Goal: Information Seeking & Learning: Learn about a topic

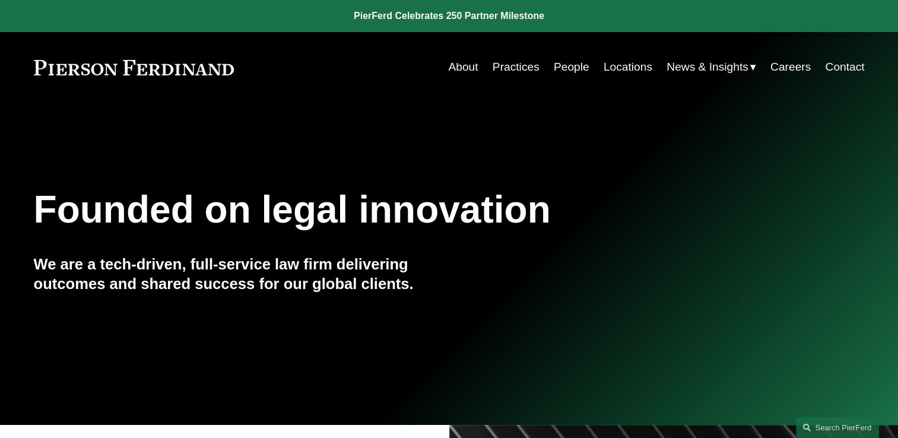
click at [557, 62] on link "People" at bounding box center [572, 67] width 36 height 23
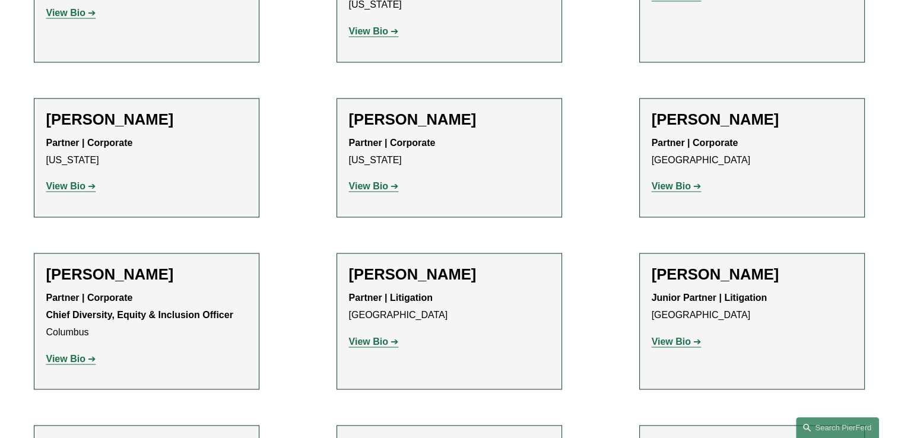
click at [385, 337] on strong "View Bio" at bounding box center [368, 342] width 39 height 10
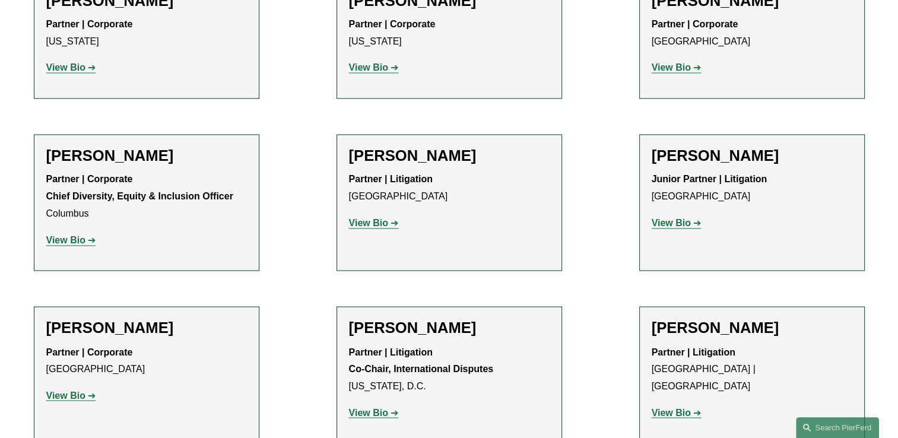
click at [71, 390] on strong "View Bio" at bounding box center [65, 395] width 39 height 10
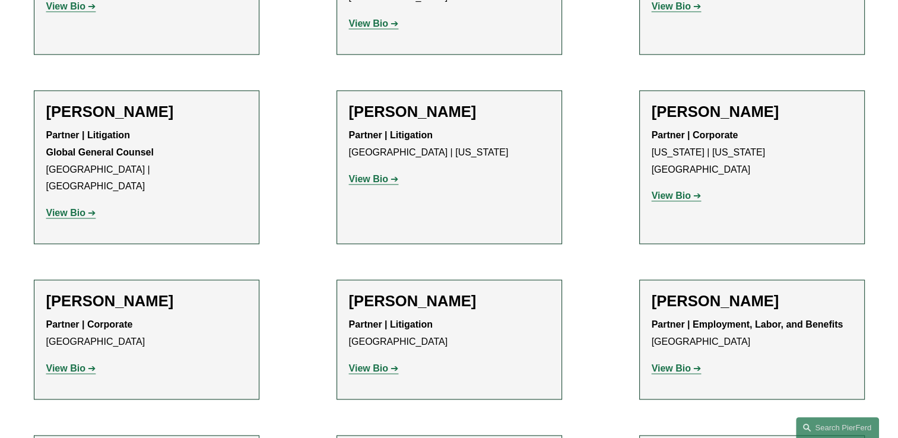
drag, startPoint x: 597, startPoint y: 263, endPoint x: 602, endPoint y: 260, distance: 6.1
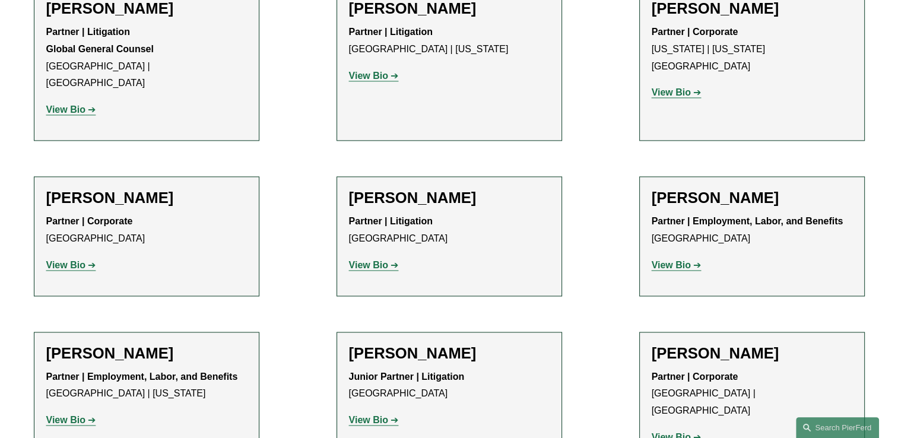
scroll to position [6211, 0]
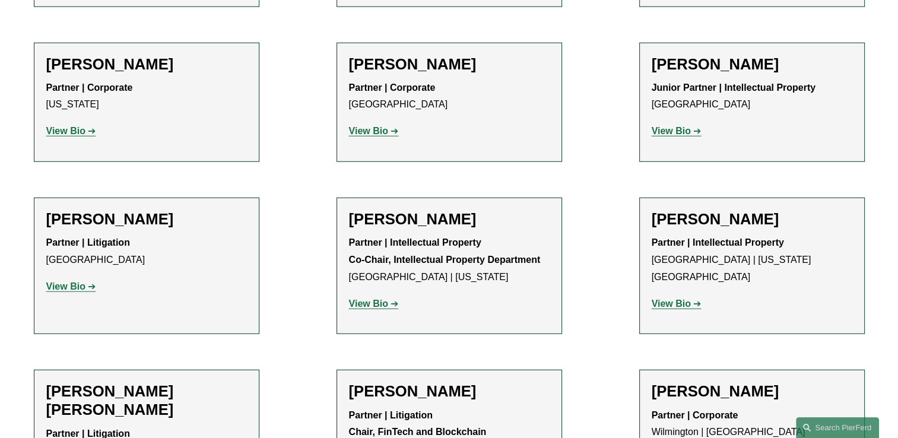
click at [562, 303] on ul "Filter Location All Atlanta Austin Boston Charlotte Chicago Cincinnati Clevelan…" at bounding box center [449, 343] width 885 height 15062
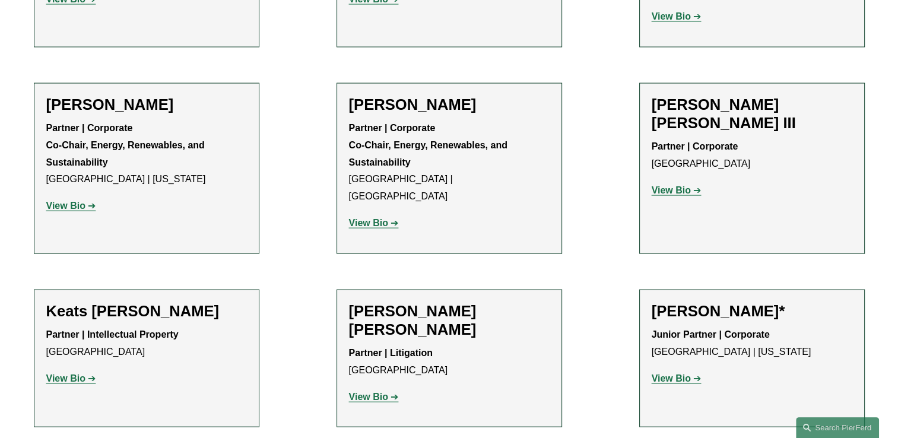
scroll to position [10312, 0]
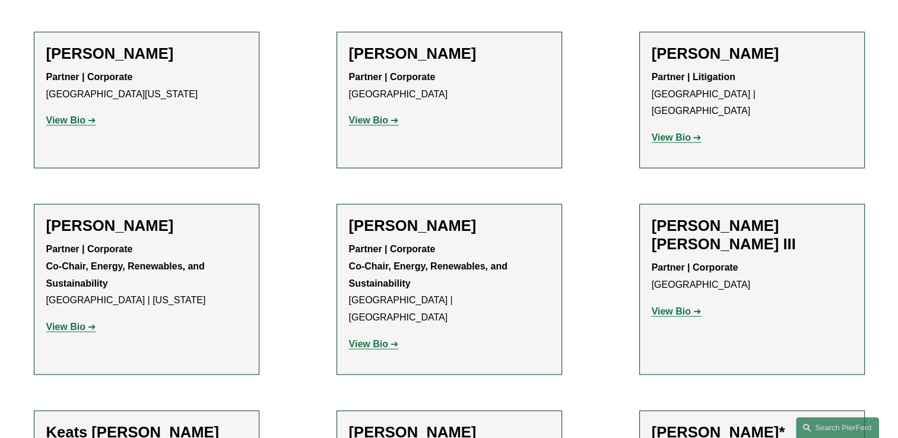
scroll to position [11412, 0]
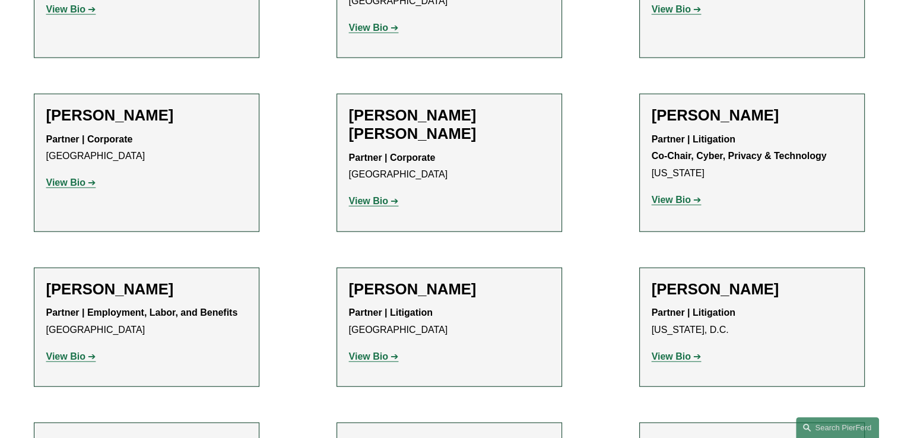
scroll to position [11835, 0]
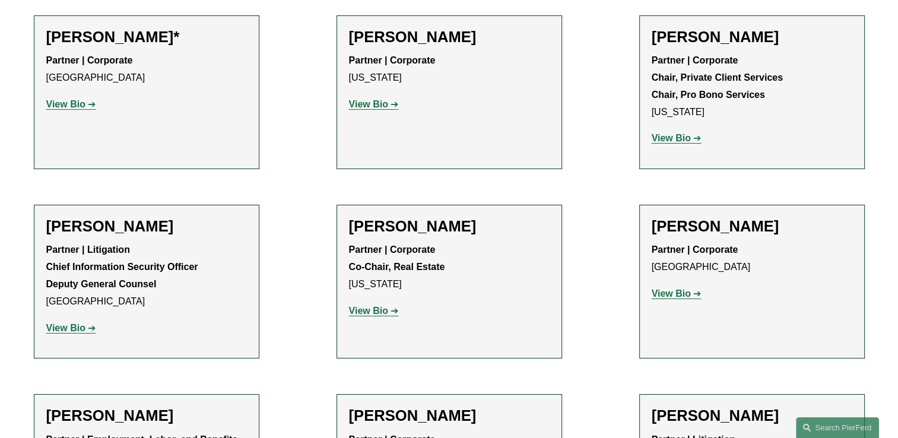
scroll to position [13114, 0]
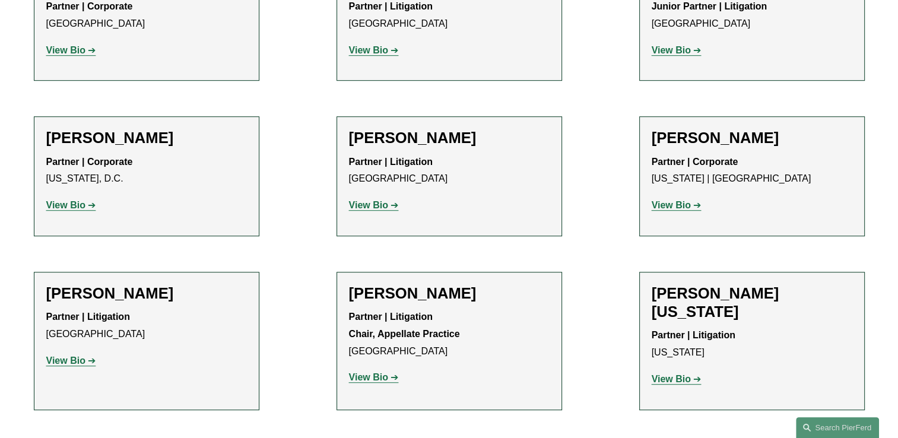
scroll to position [14252, 0]
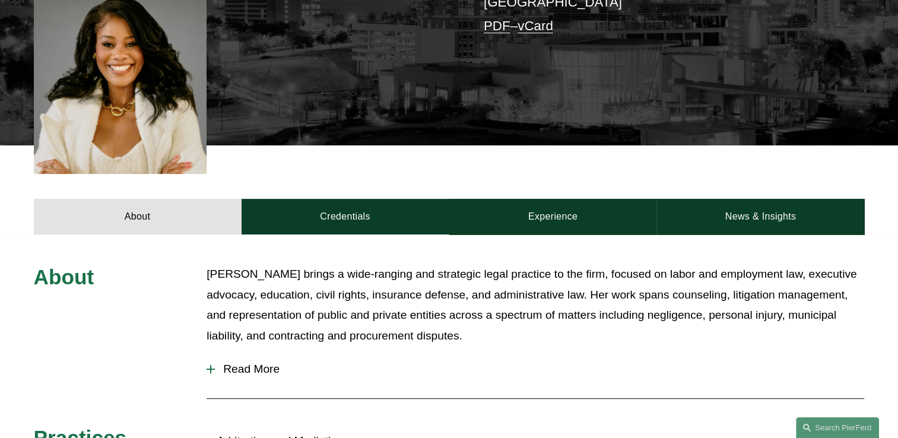
scroll to position [356, 0]
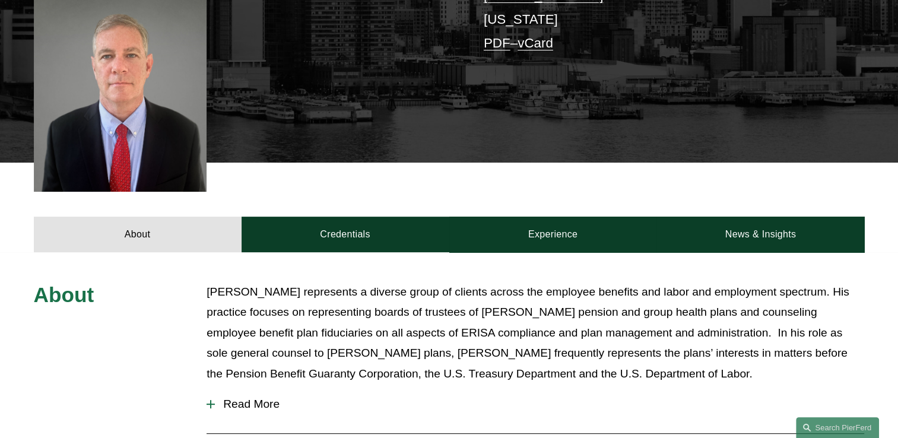
scroll to position [416, 0]
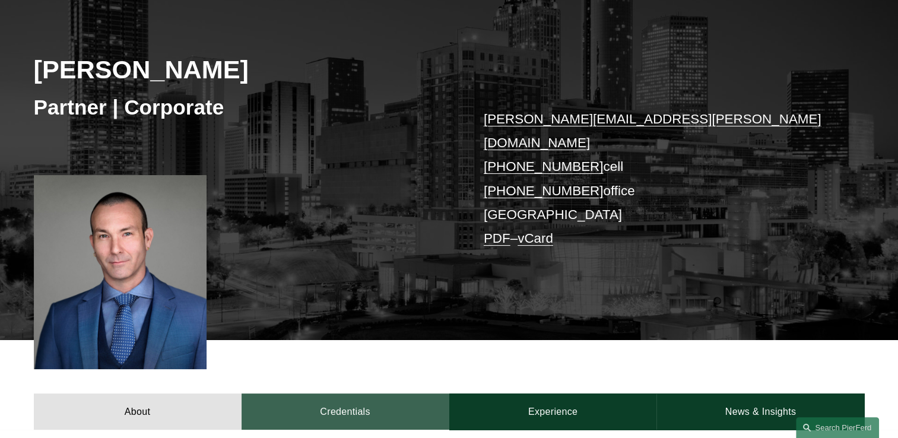
scroll to position [119, 0]
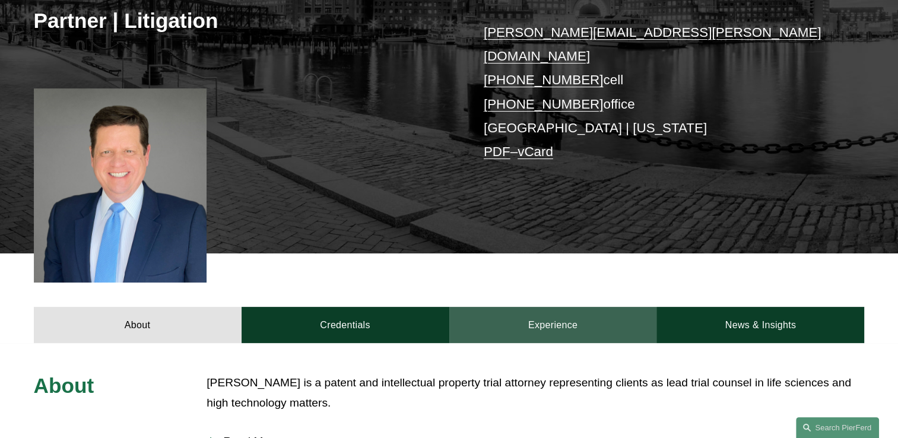
scroll to position [237, 0]
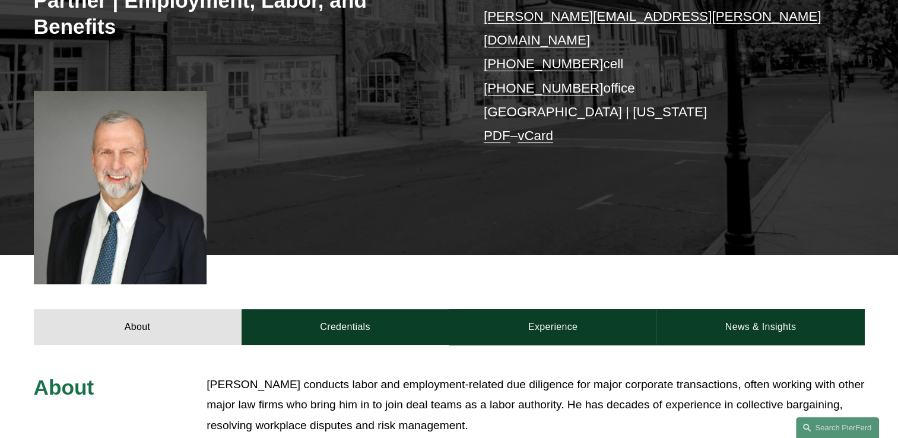
scroll to position [356, 0]
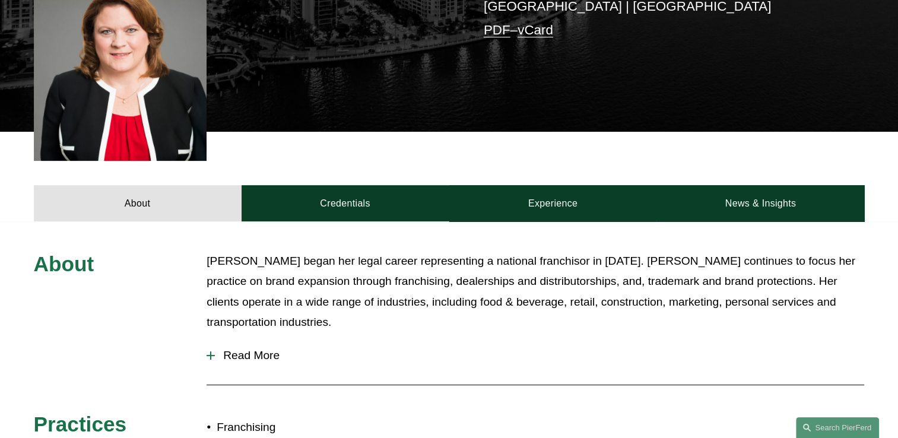
scroll to position [356, 0]
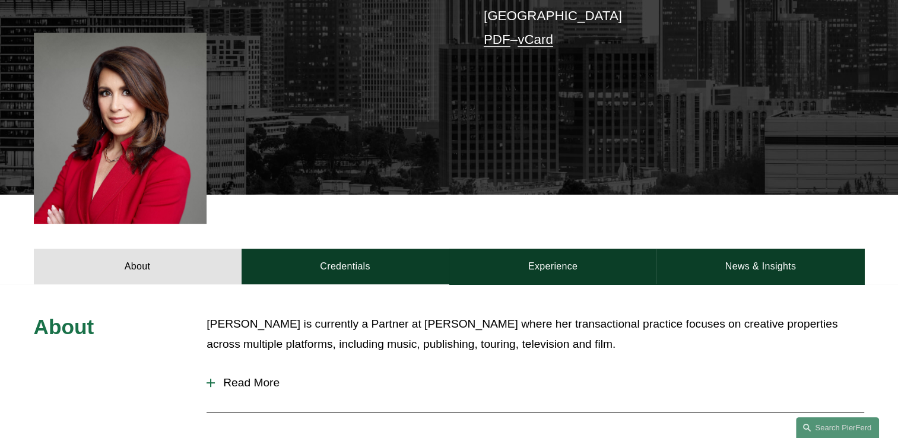
scroll to position [356, 0]
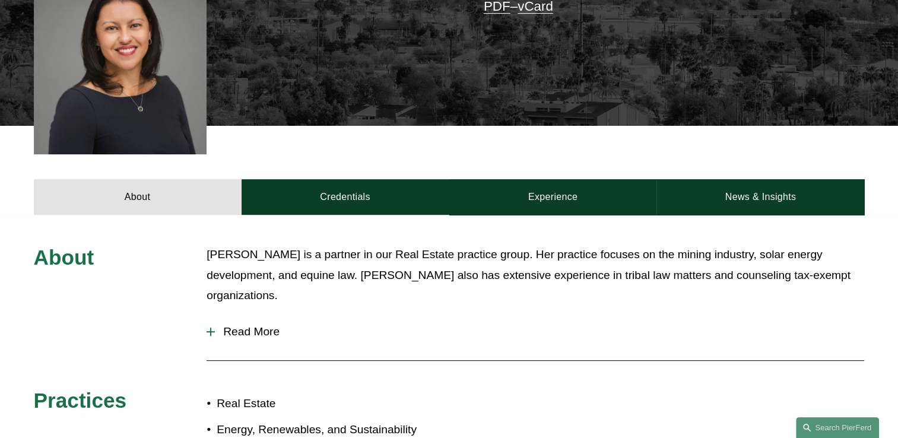
scroll to position [356, 0]
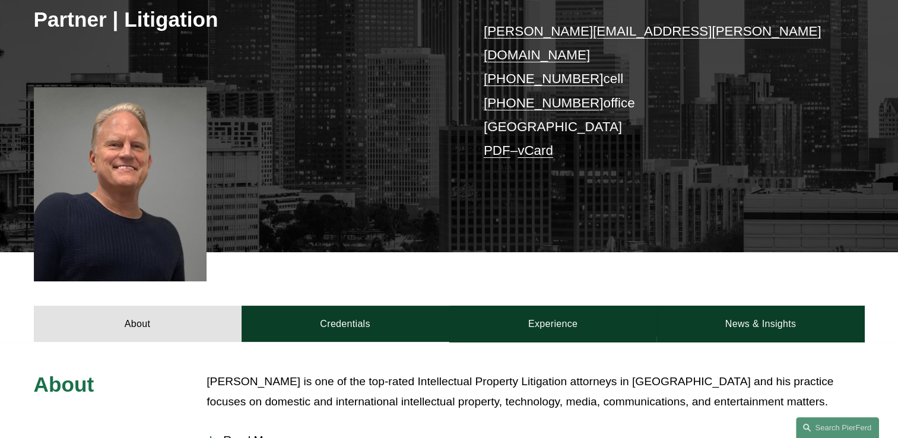
scroll to position [237, 0]
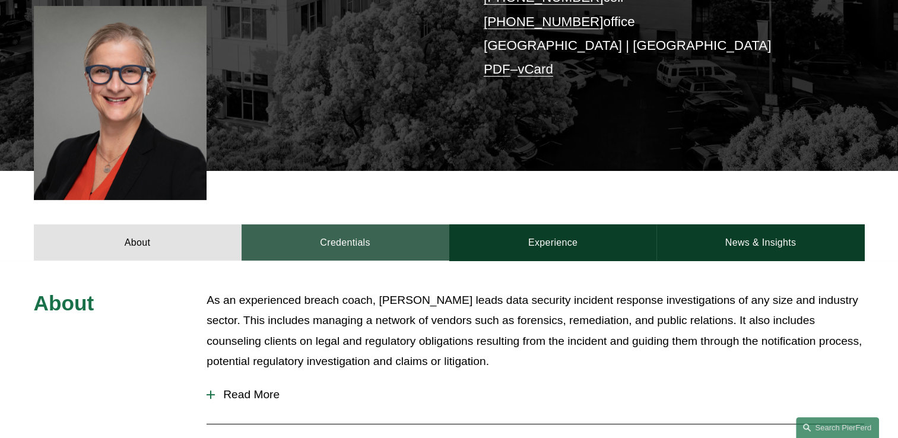
scroll to position [416, 0]
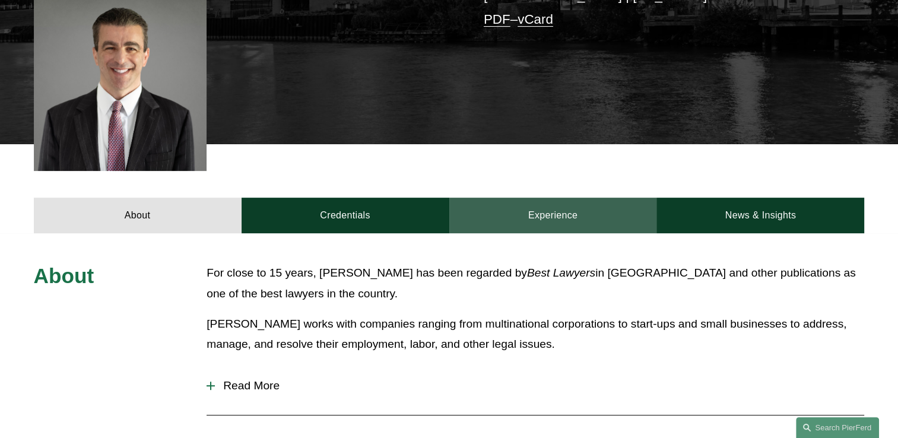
scroll to position [416, 0]
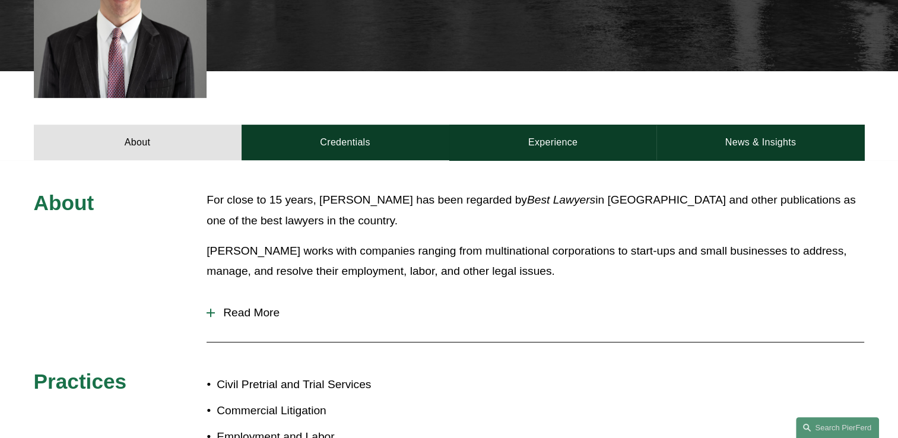
click at [257, 310] on span "Read More" at bounding box center [539, 312] width 649 height 13
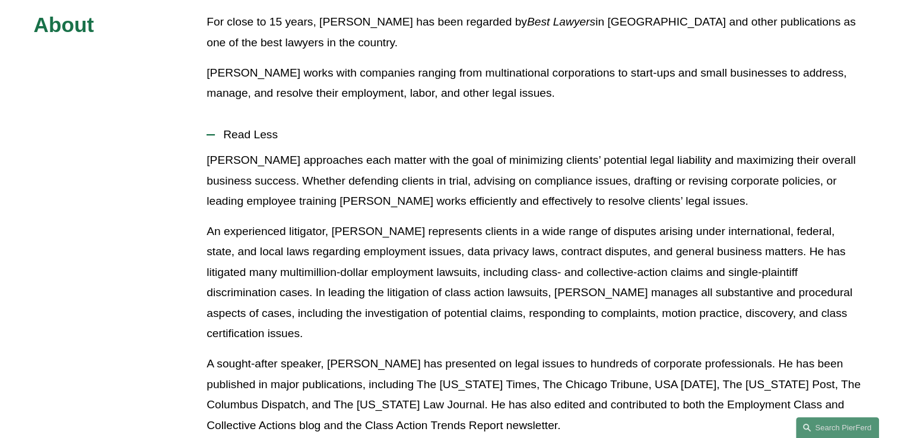
scroll to position [297, 0]
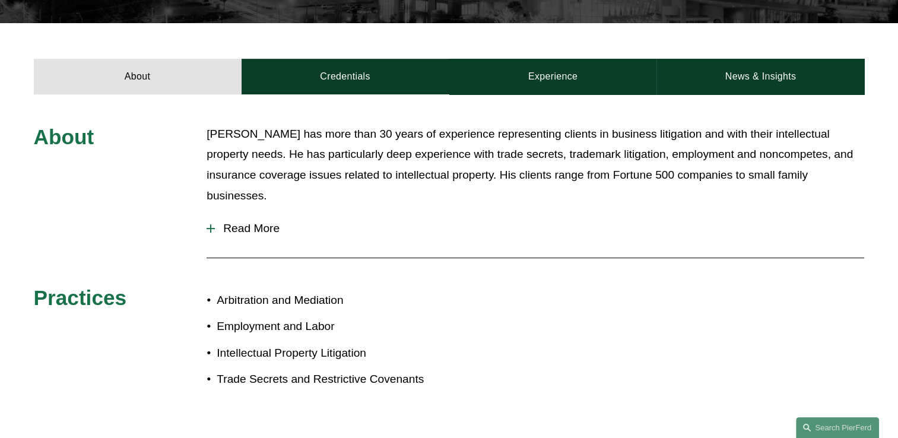
scroll to position [416, 0]
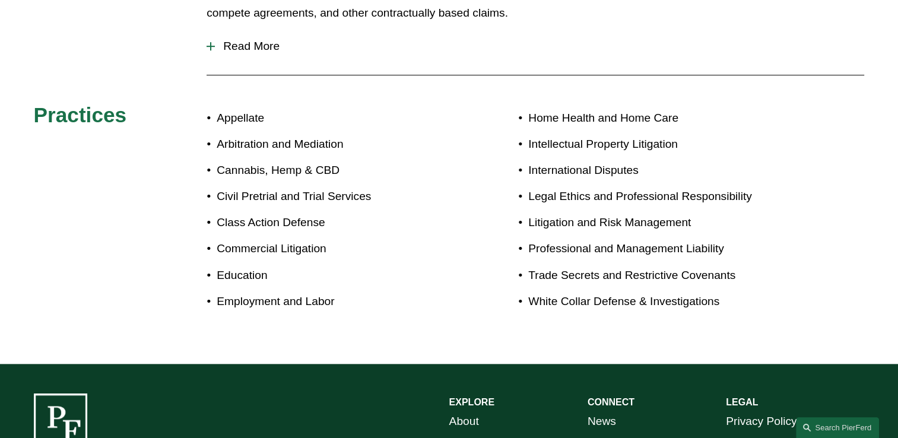
scroll to position [237, 0]
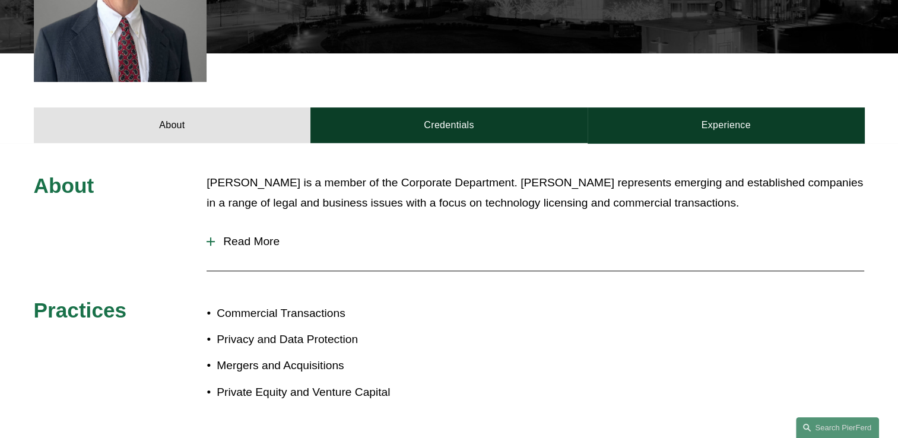
scroll to position [475, 0]
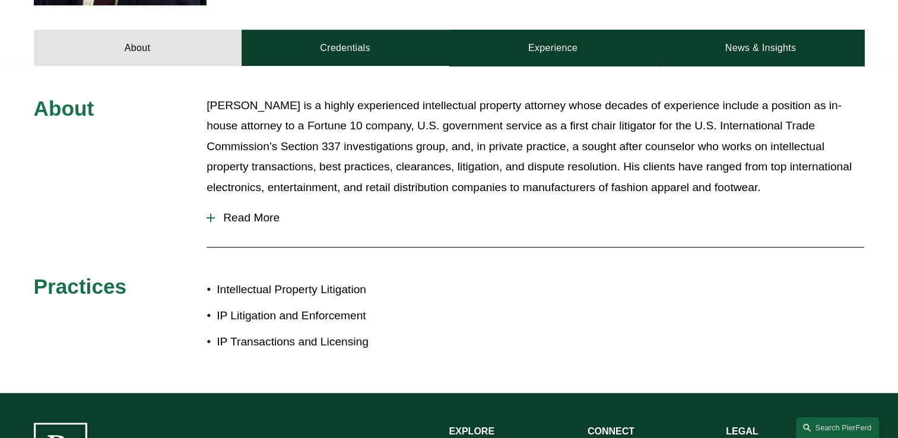
scroll to position [534, 0]
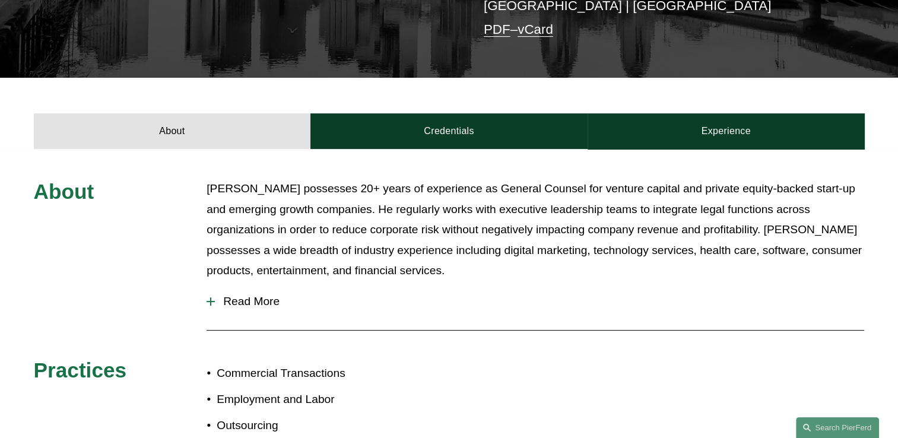
scroll to position [416, 0]
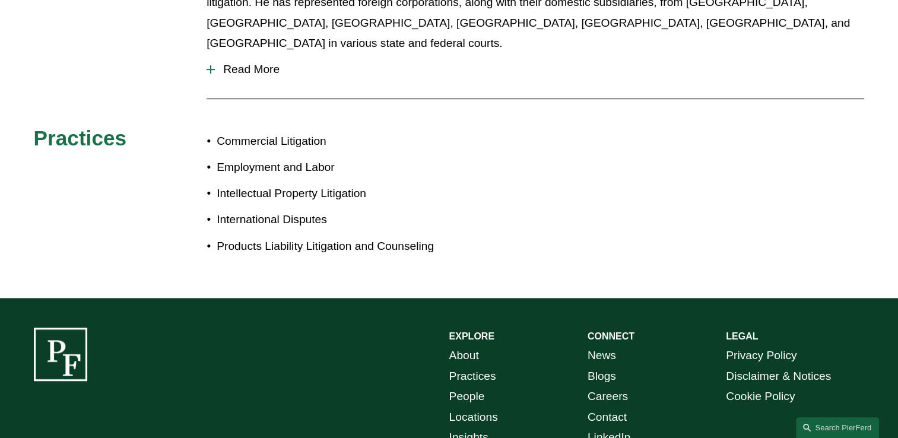
scroll to position [594, 0]
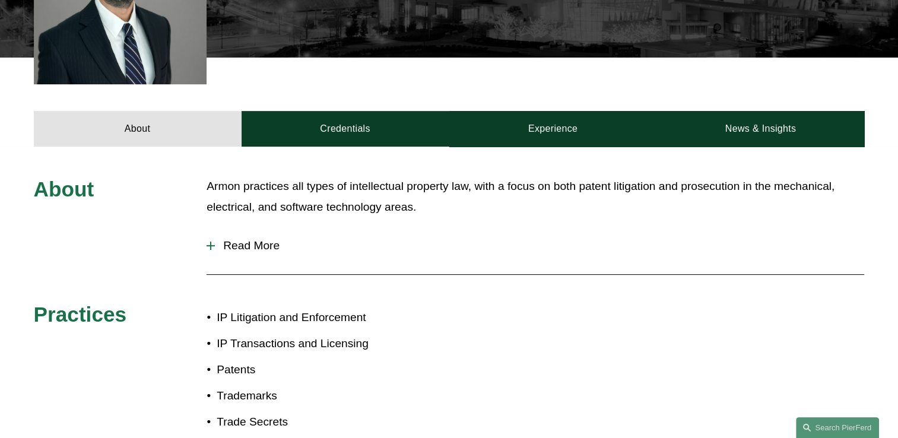
scroll to position [416, 0]
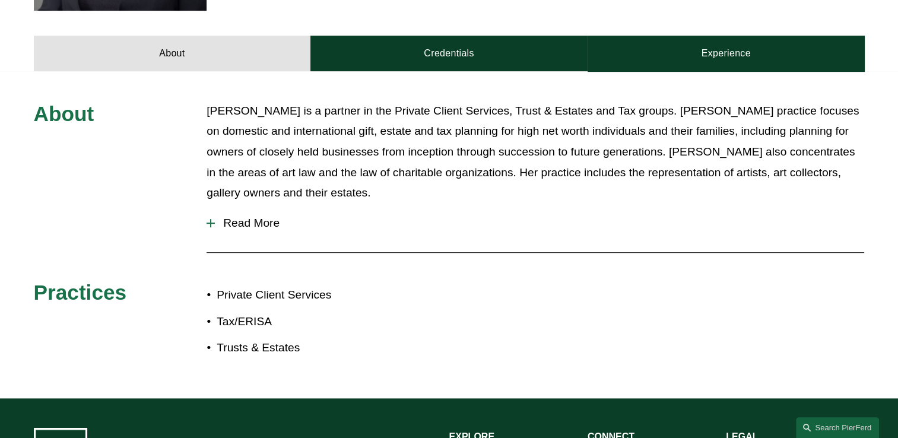
scroll to position [594, 0]
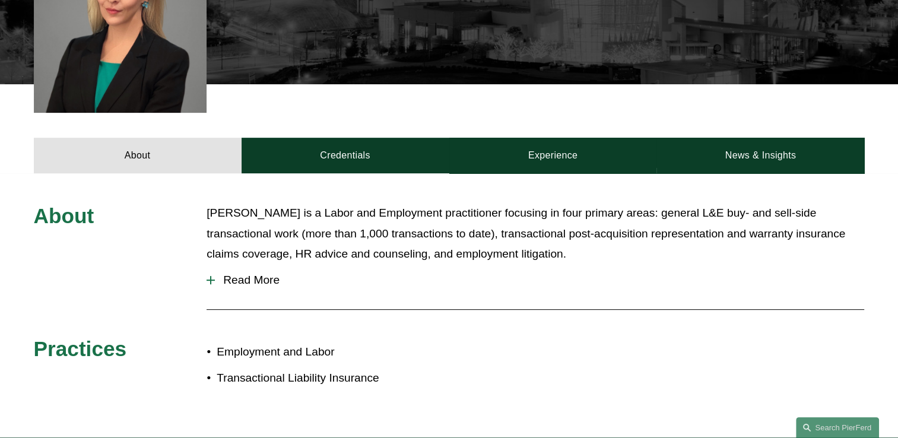
scroll to position [416, 0]
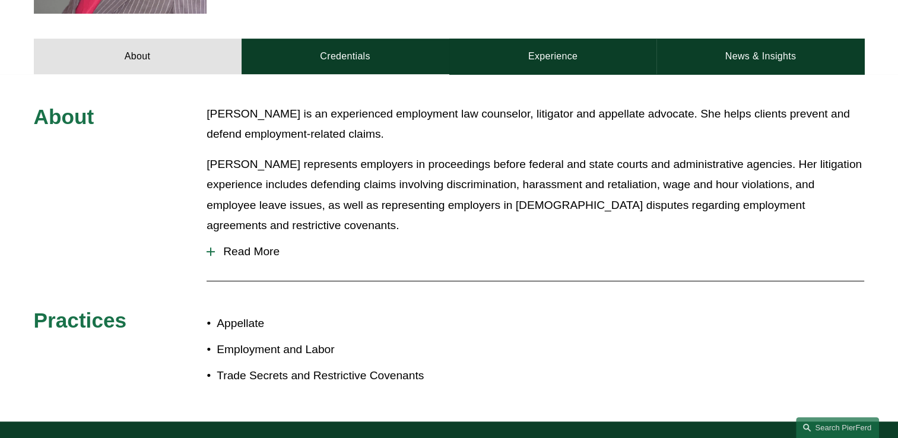
scroll to position [534, 0]
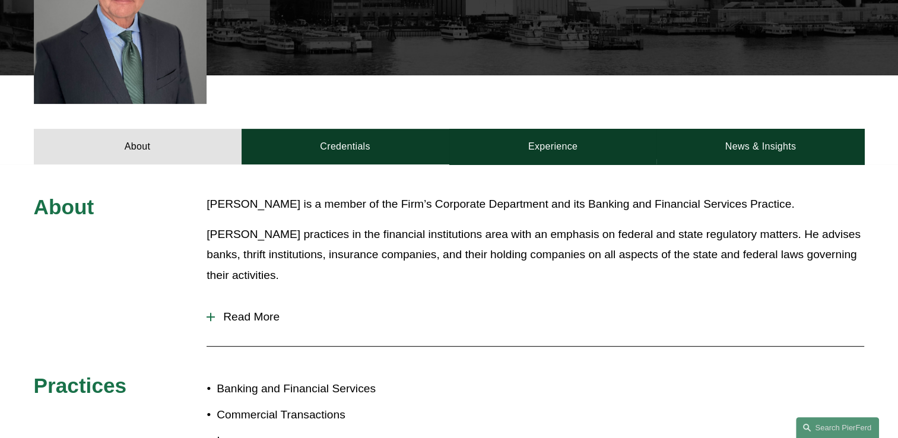
scroll to position [475, 0]
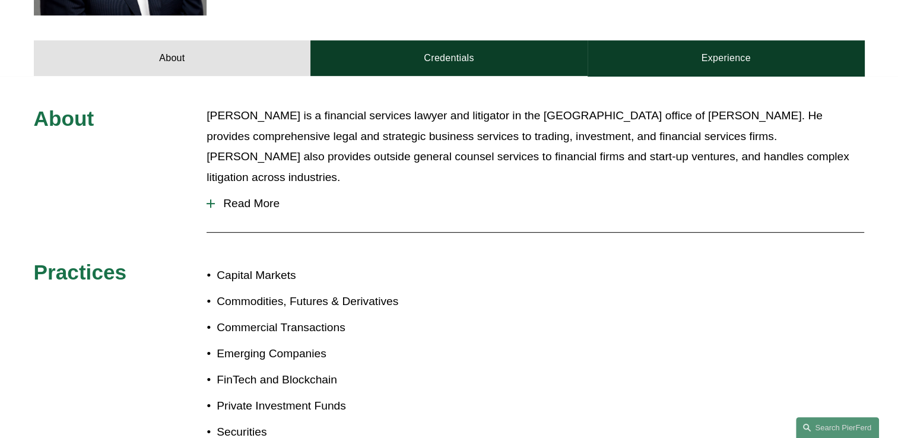
scroll to position [475, 0]
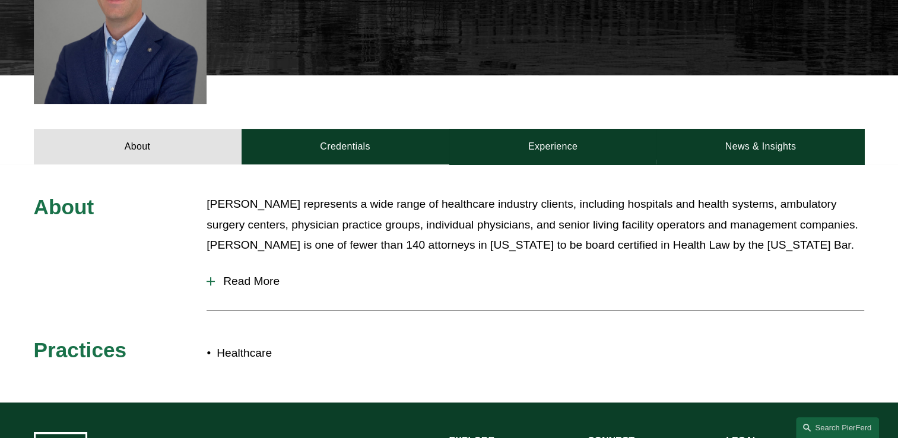
scroll to position [416, 0]
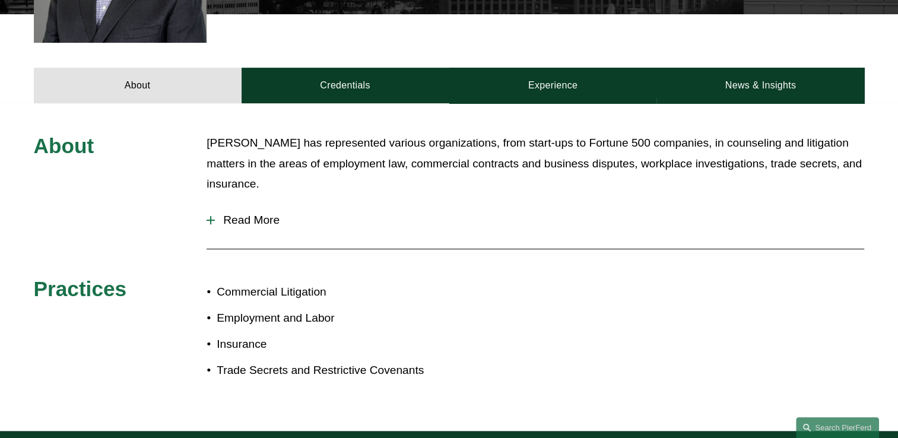
scroll to position [475, 0]
